Goal: Information Seeking & Learning: Learn about a topic

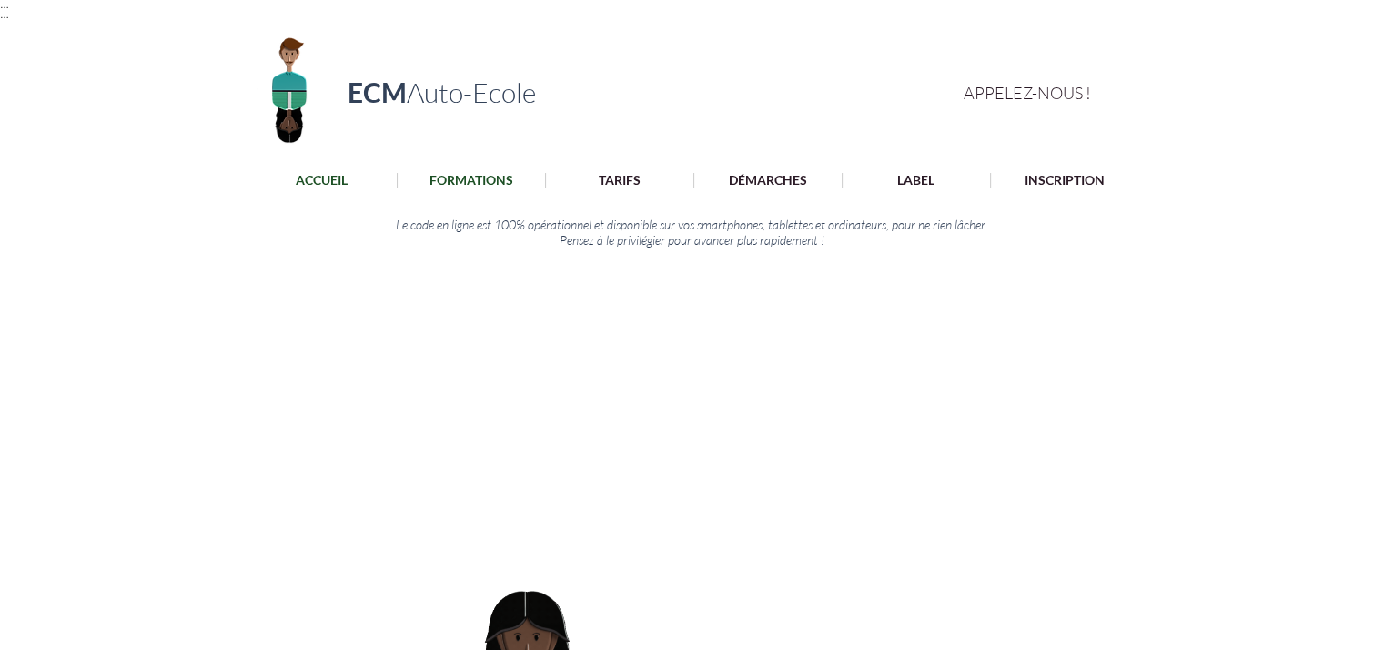
click at [466, 174] on p "FORMATIONS" at bounding box center [471, 180] width 102 height 15
click at [479, 184] on p "FORMATIONS" at bounding box center [471, 180] width 102 height 15
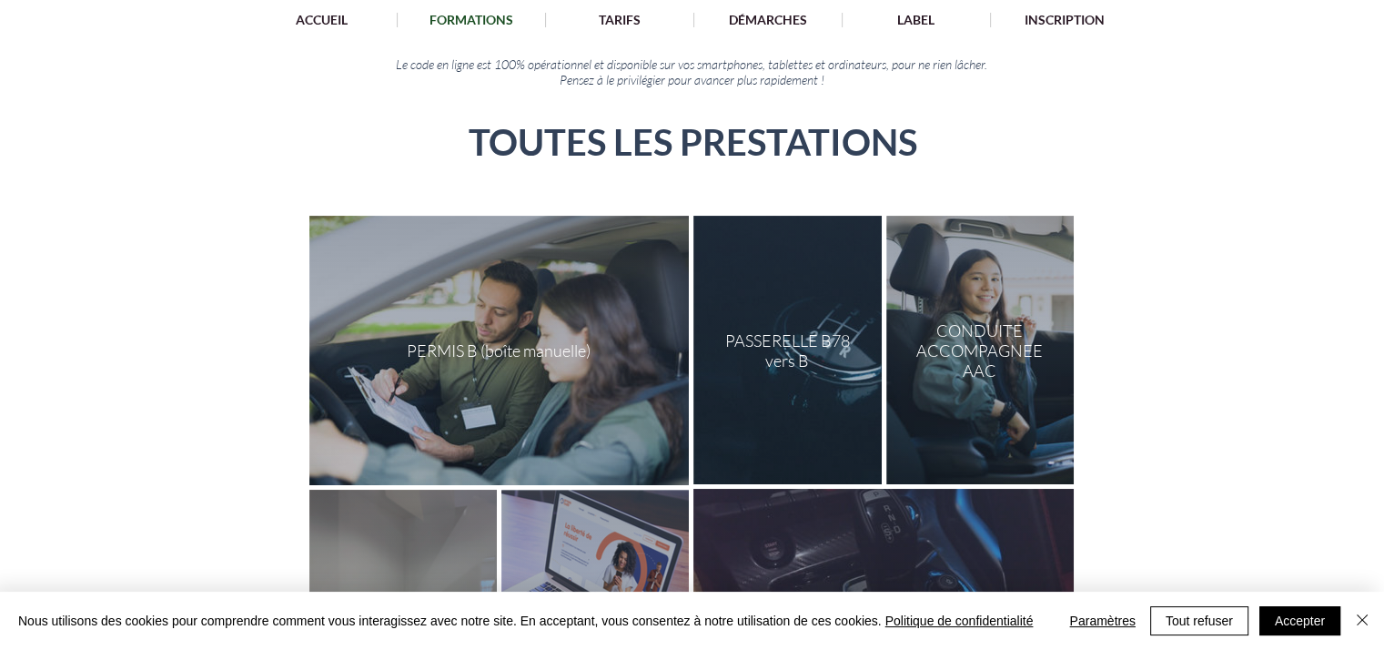
scroll to position [197, 0]
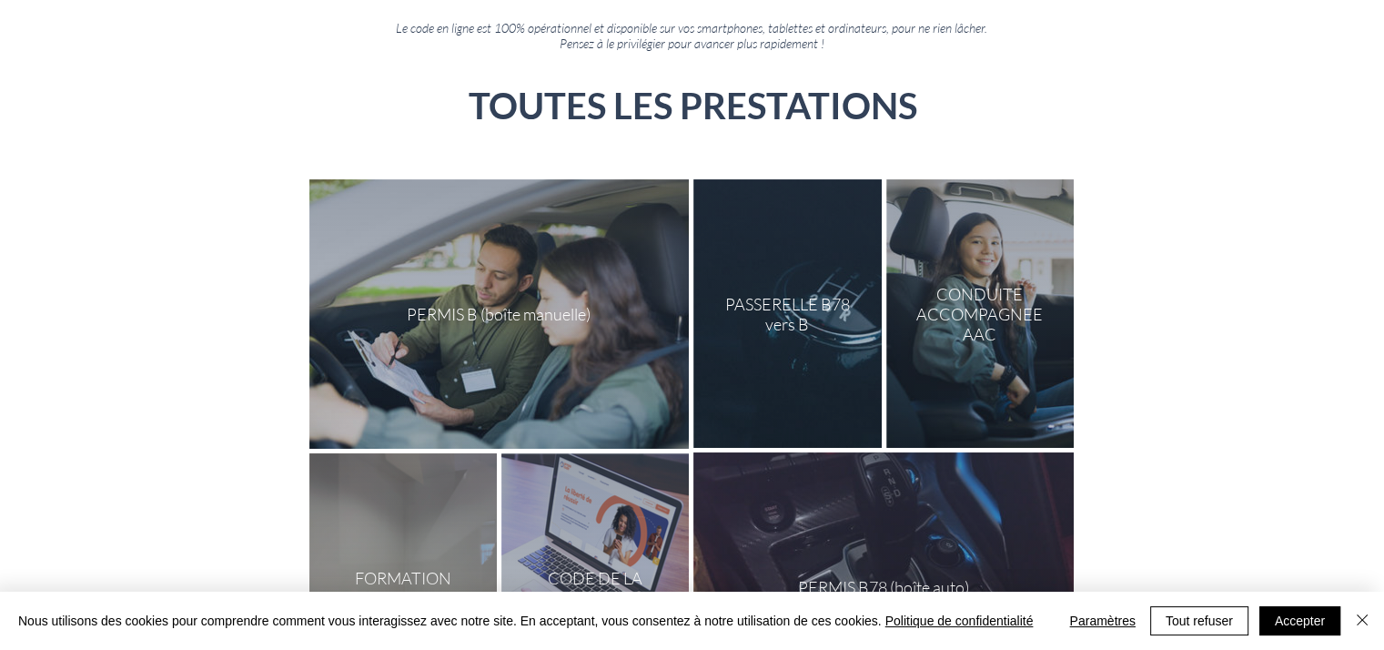
click at [605, 367] on div at bounding box center [498, 313] width 379 height 269
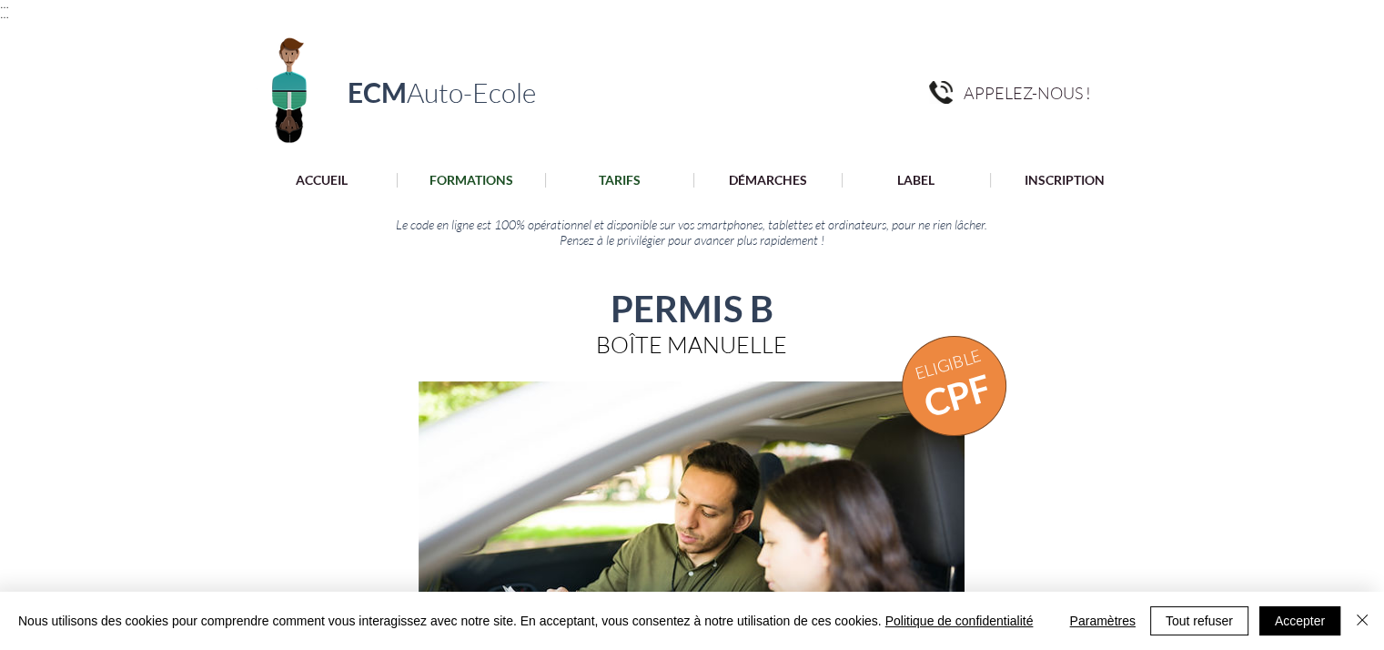
click at [650, 176] on div "TARIFS" at bounding box center [620, 180] width 146 height 15
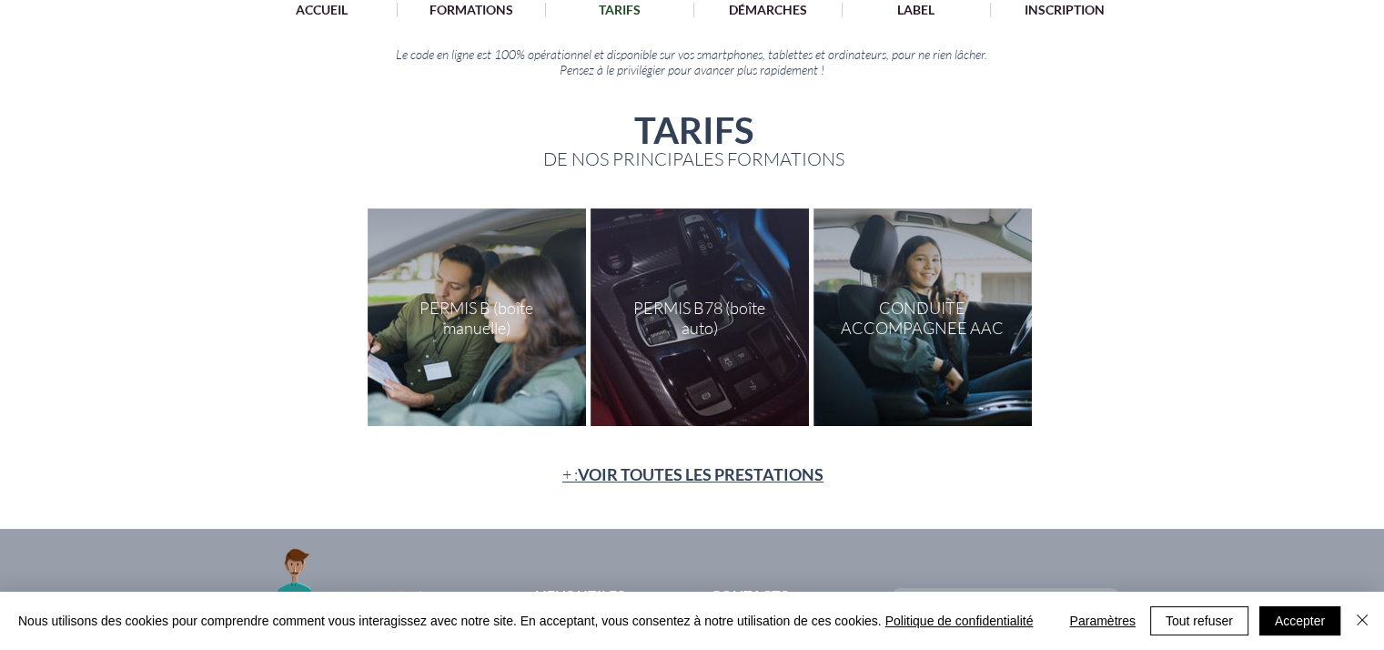
scroll to position [171, 0]
click at [531, 348] on div "main content" at bounding box center [477, 315] width 218 height 217
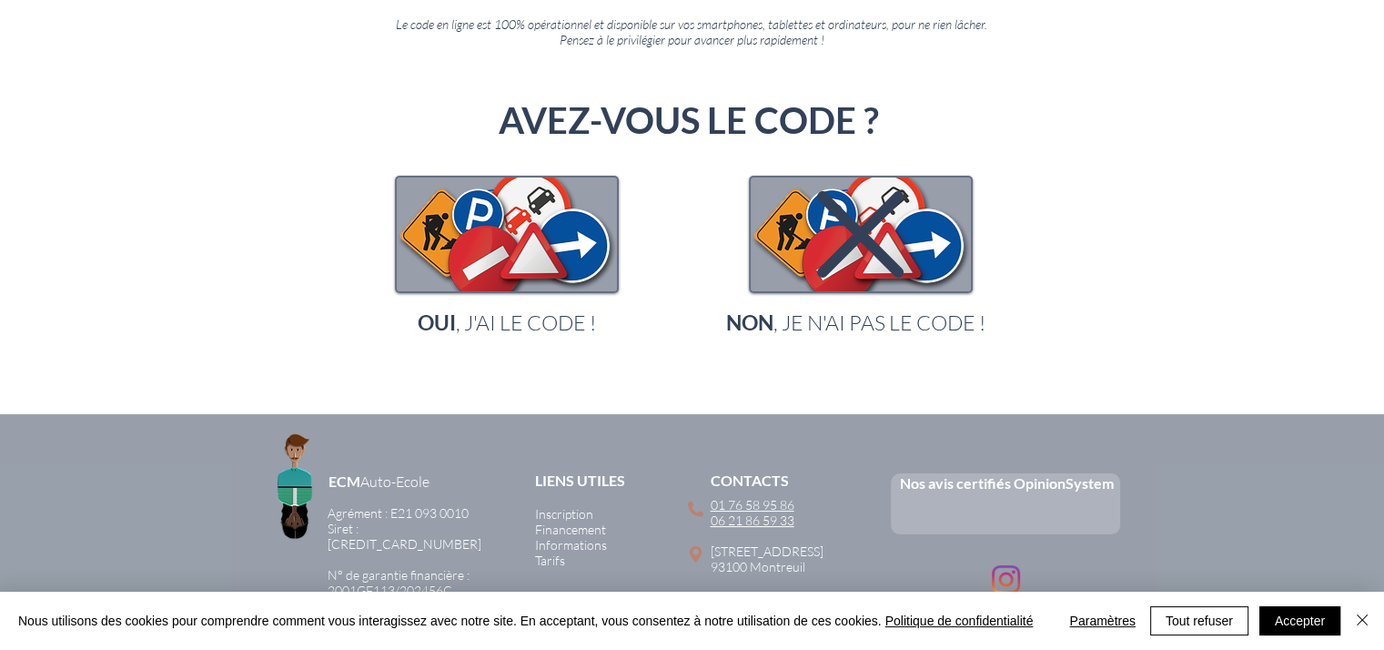
scroll to position [200, 0]
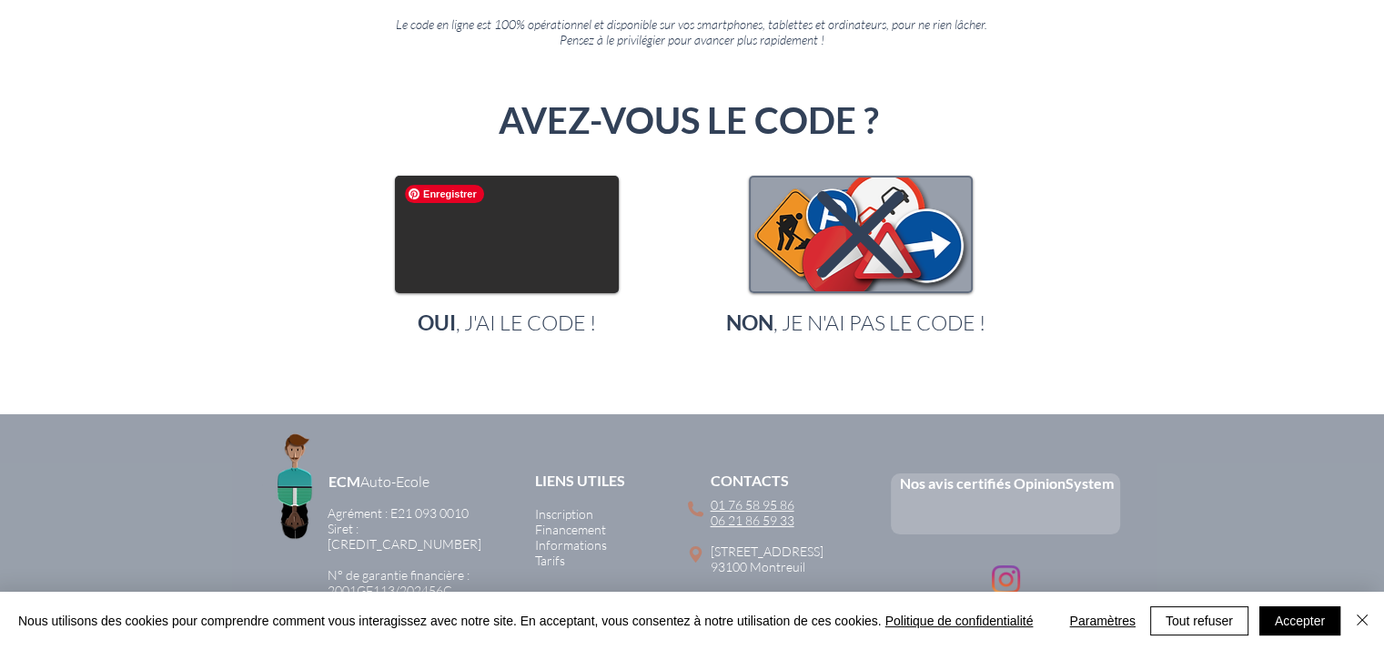
click at [516, 281] on img "main content" at bounding box center [507, 234] width 220 height 114
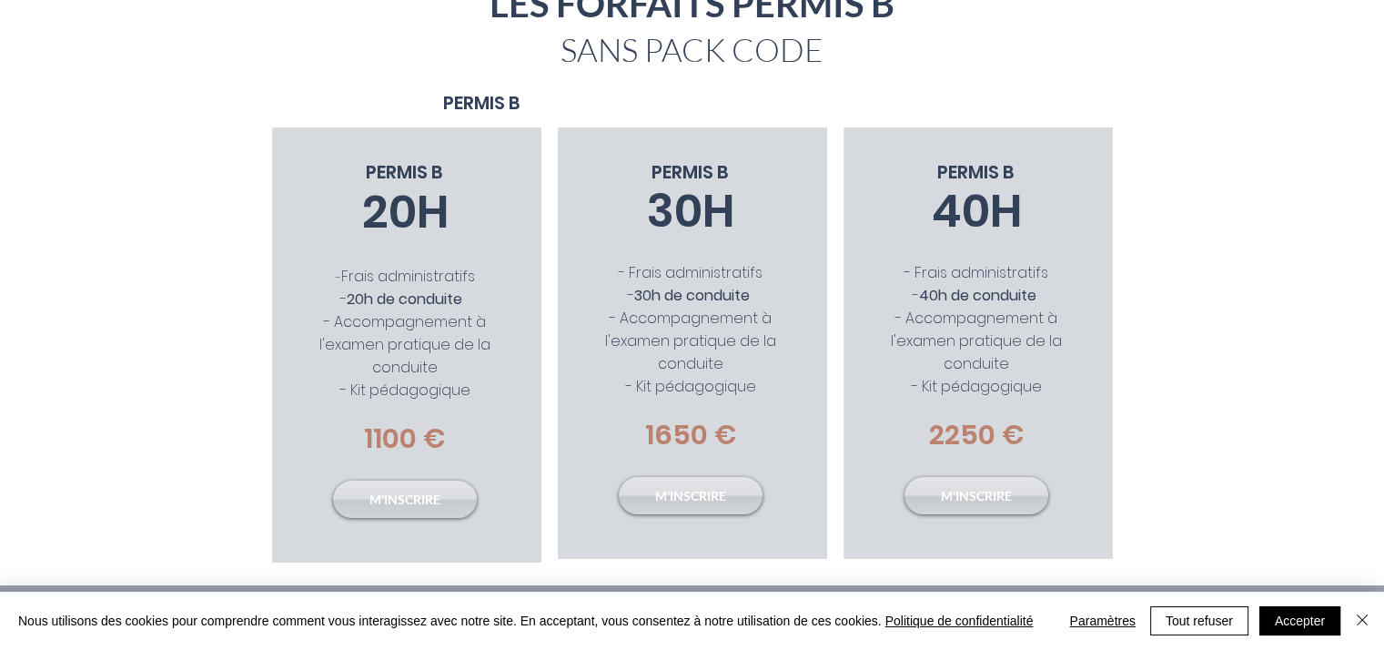
scroll to position [306, 0]
